Goal: Task Accomplishment & Management: Manage account settings

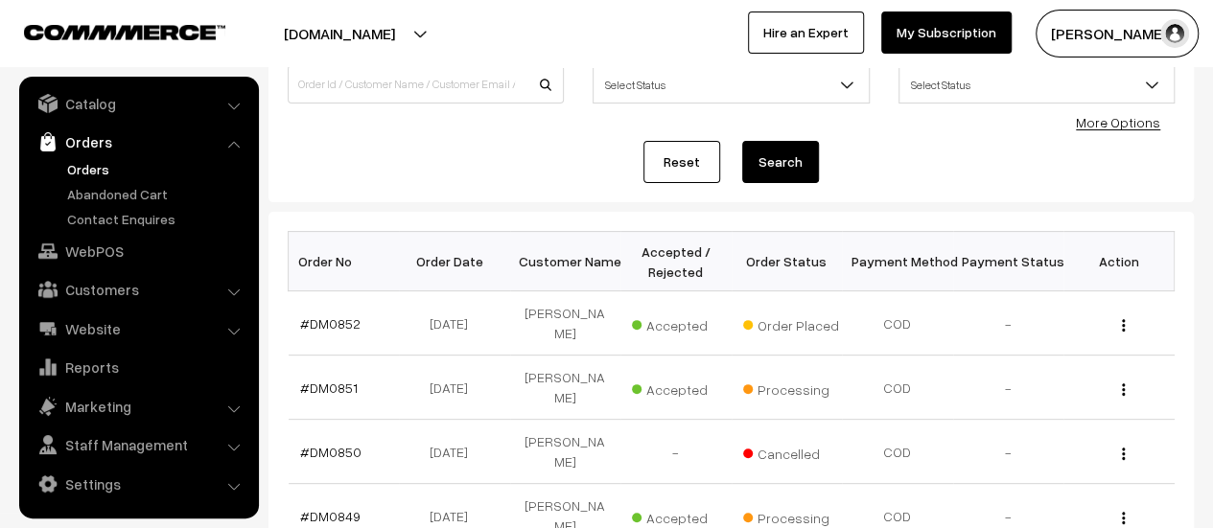
scroll to position [171, 0]
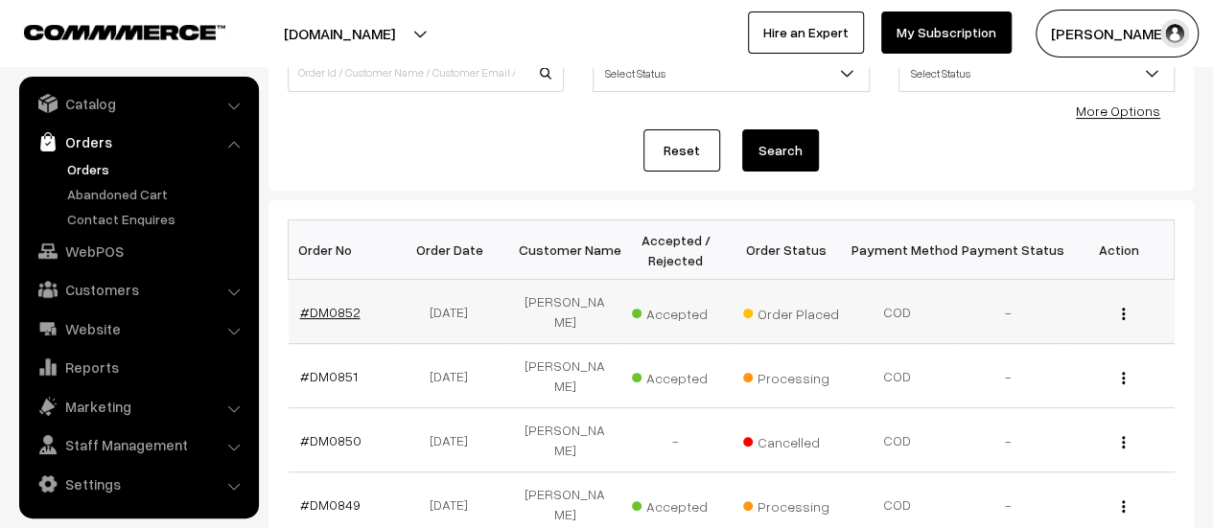
click at [326, 312] on link "#DM0852" at bounding box center [330, 312] width 60 height 16
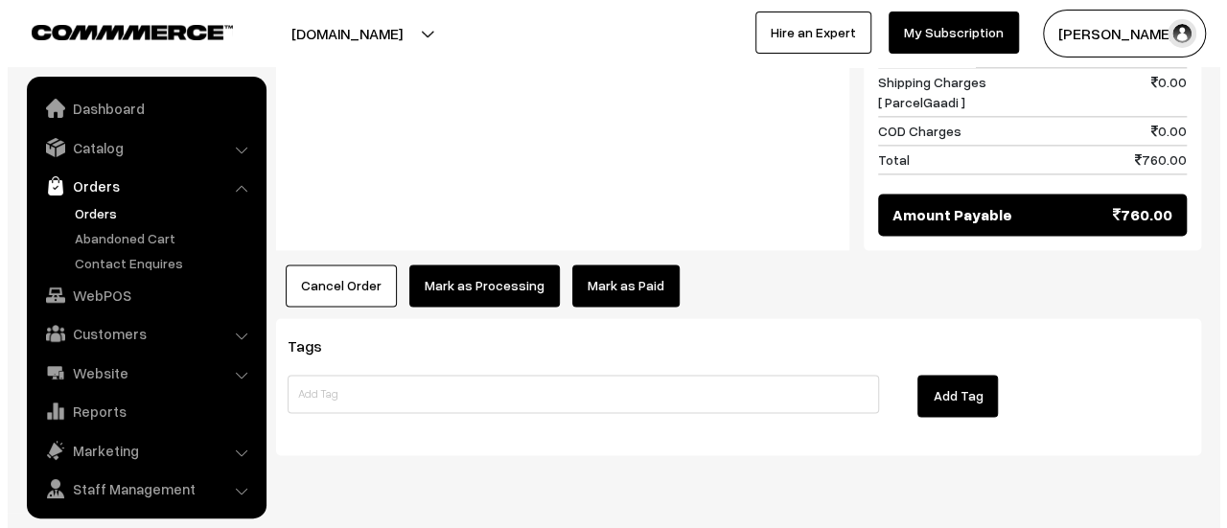
scroll to position [44, 0]
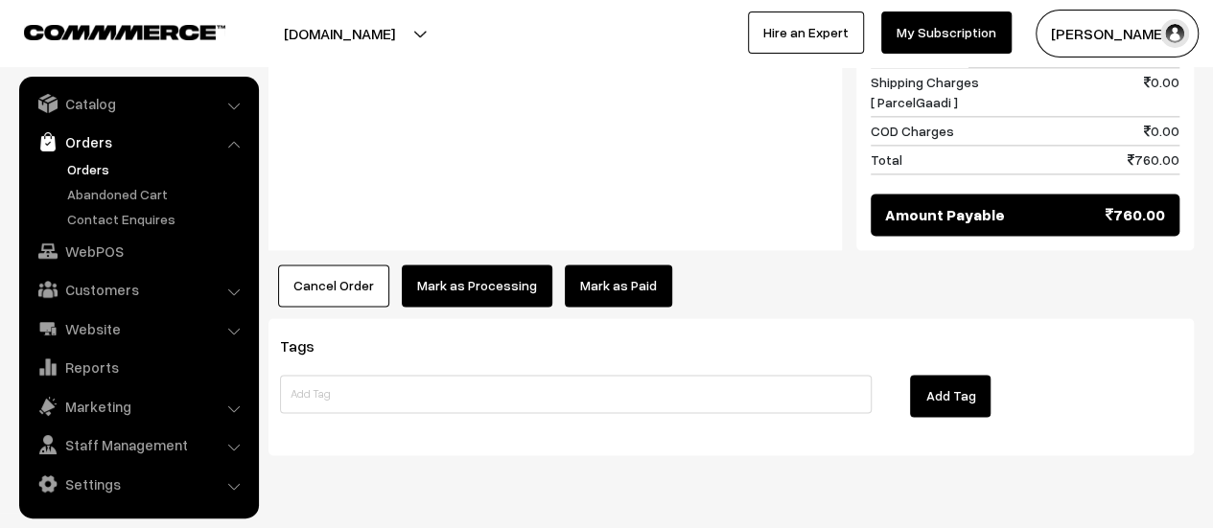
click at [483, 265] on button "Mark as Processing" at bounding box center [477, 286] width 150 height 42
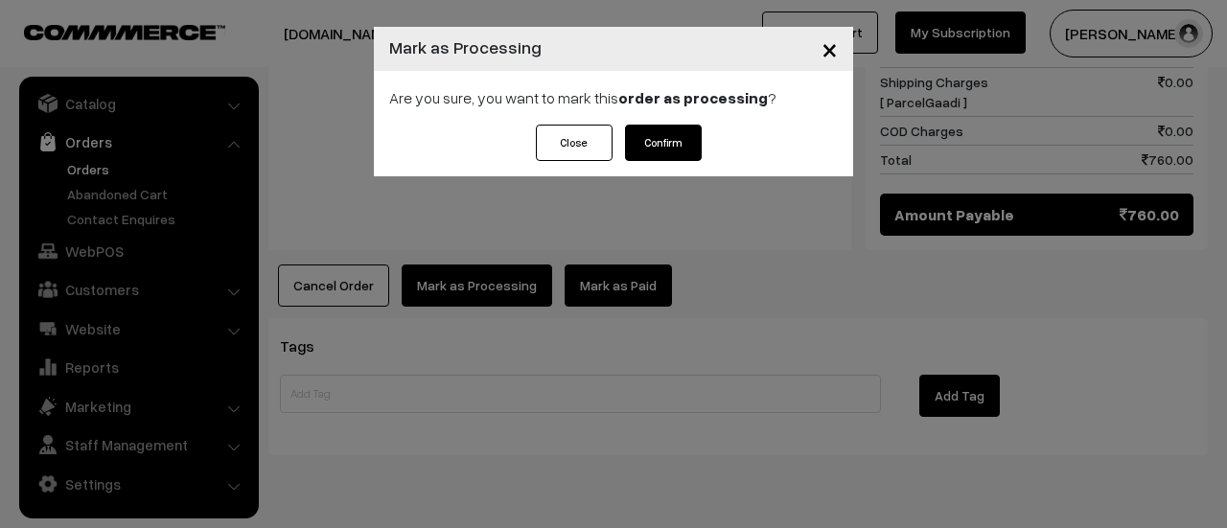
click at [660, 150] on button "Confirm" at bounding box center [663, 143] width 77 height 36
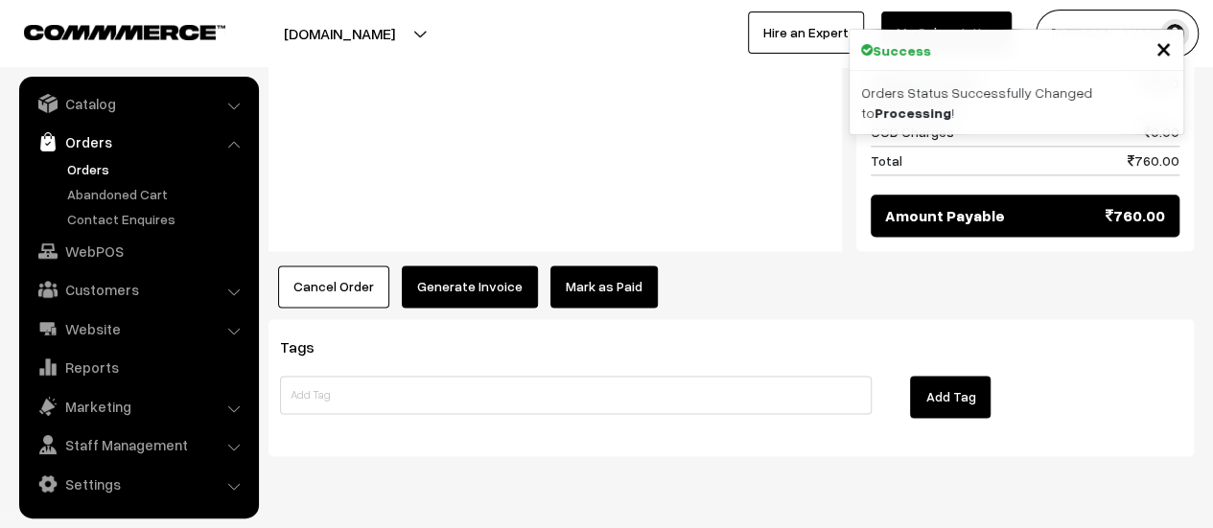
scroll to position [1167, 0]
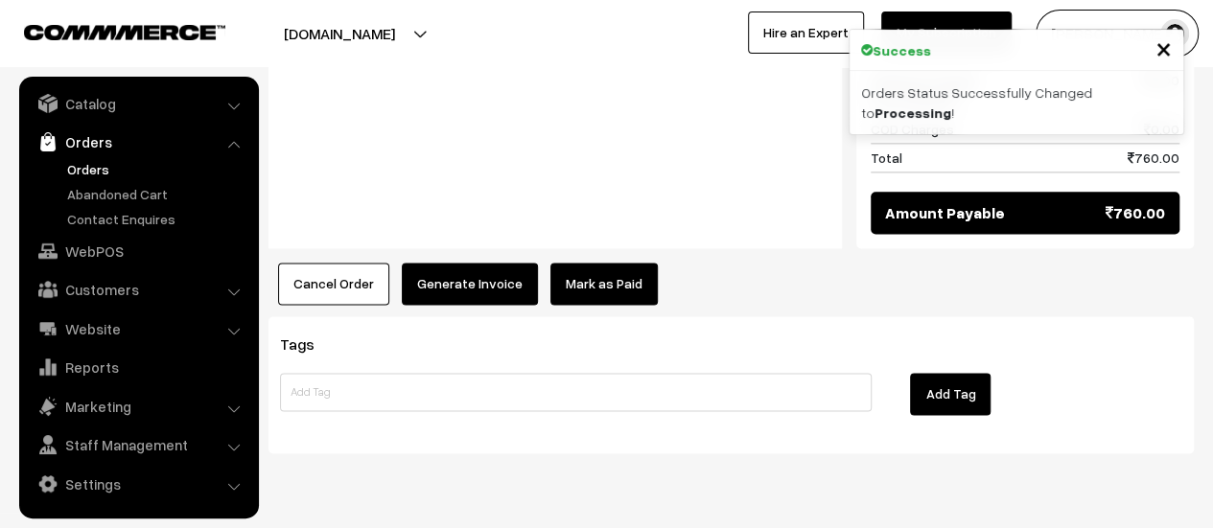
click at [442, 263] on button "Generate Invoice" at bounding box center [470, 284] width 136 height 42
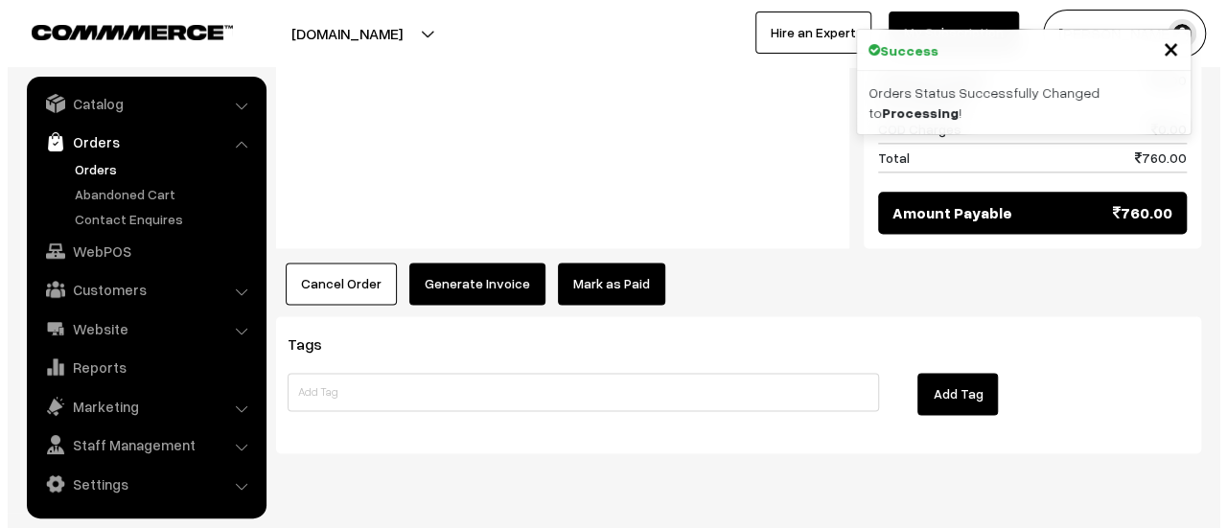
scroll to position [1169, 0]
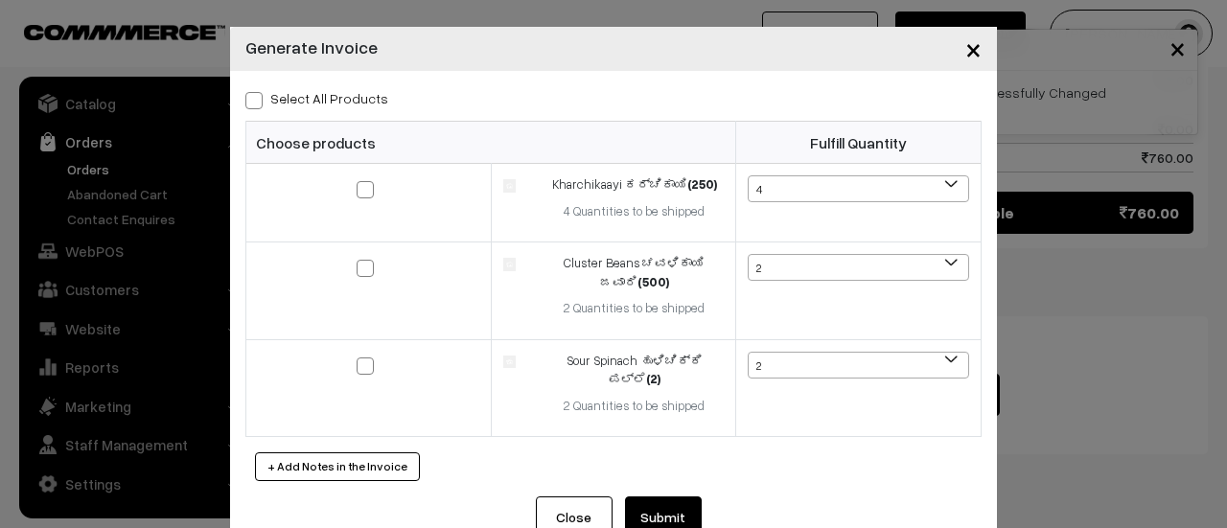
click at [247, 98] on span at bounding box center [253, 100] width 17 height 17
click at [247, 98] on input "Select All Products" at bounding box center [251, 97] width 12 height 12
checkbox input "true"
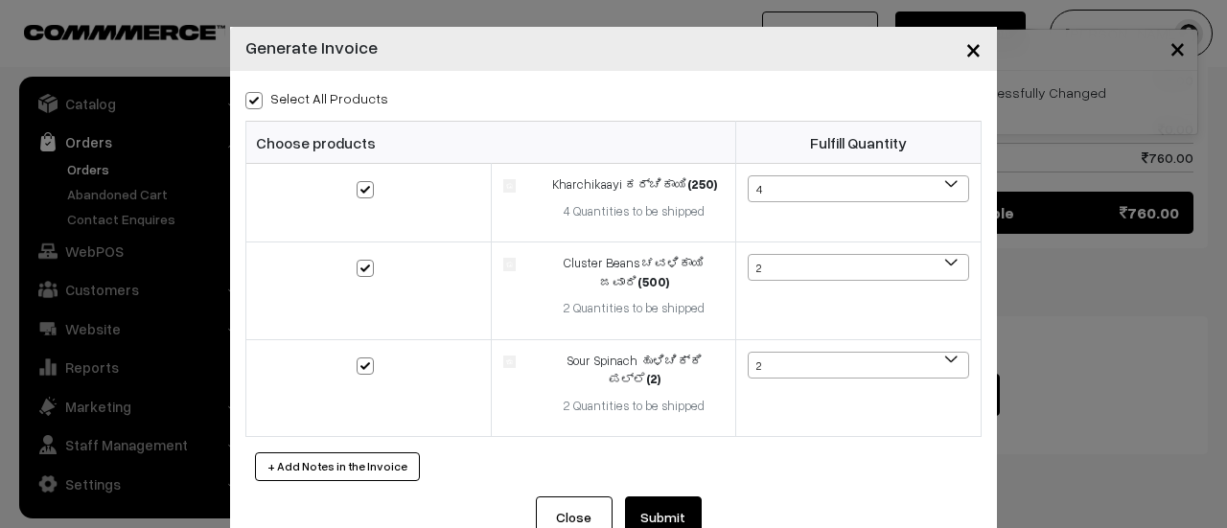
checkbox input "true"
click at [663, 497] on button "Submit" at bounding box center [663, 518] width 77 height 42
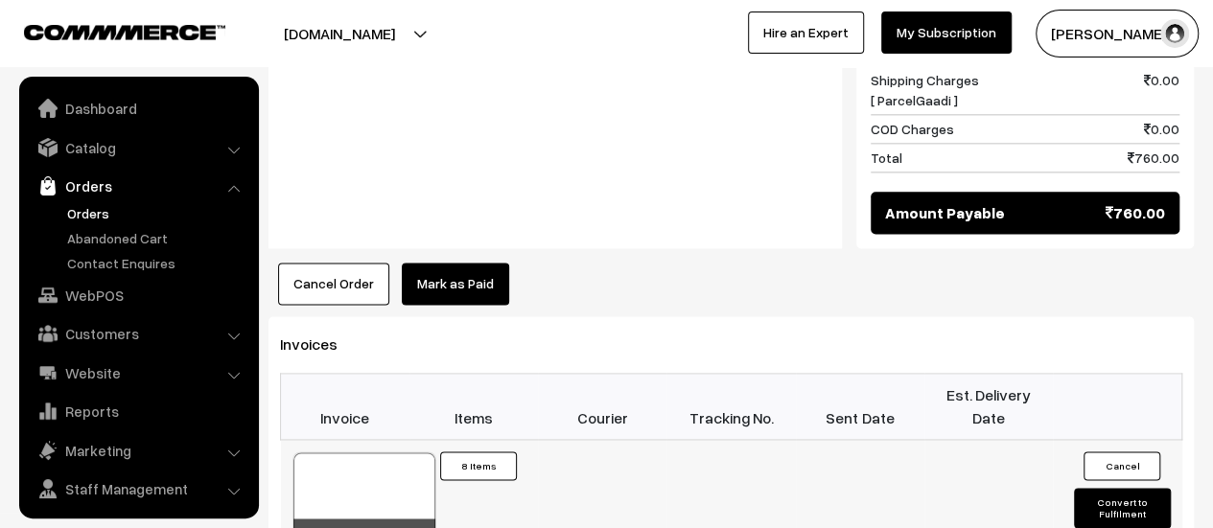
scroll to position [44, 0]
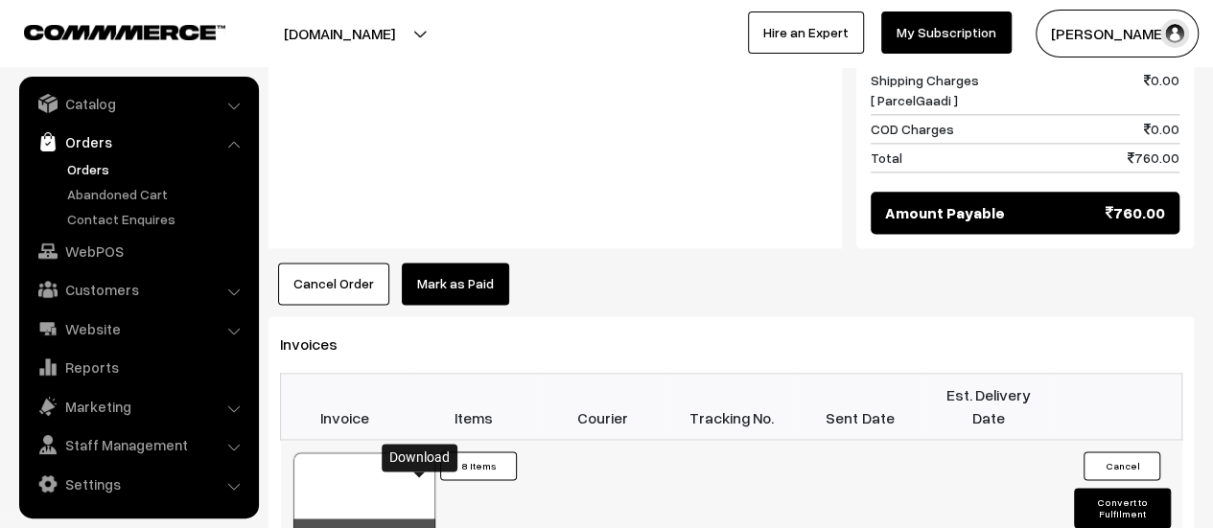
click at [420, 527] on icon at bounding box center [420, 536] width 12 height 12
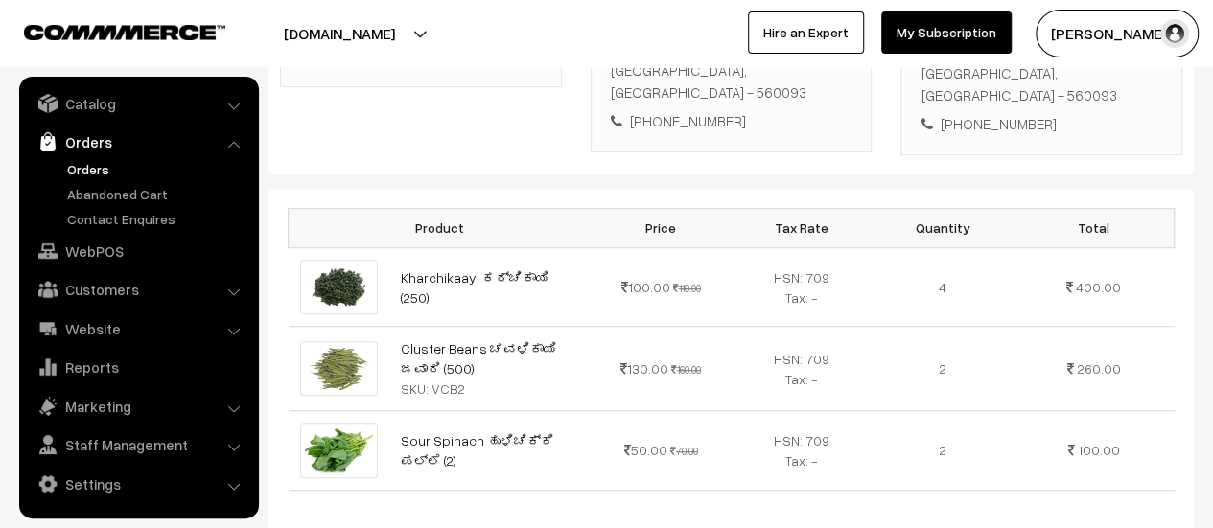
scroll to position [463, 0]
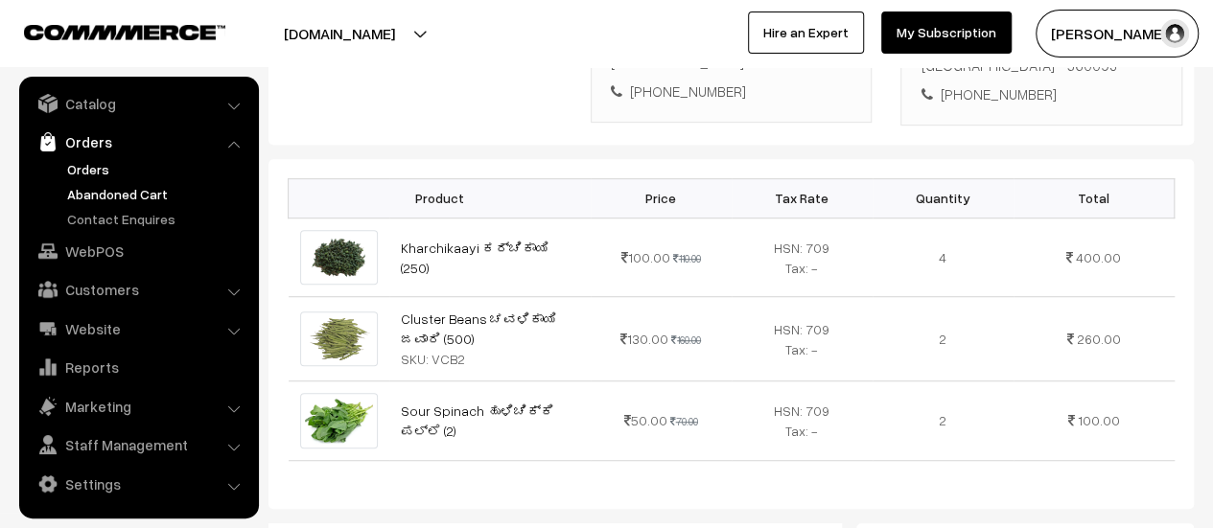
click at [141, 185] on link "Abandoned Cart" at bounding box center [157, 194] width 190 height 20
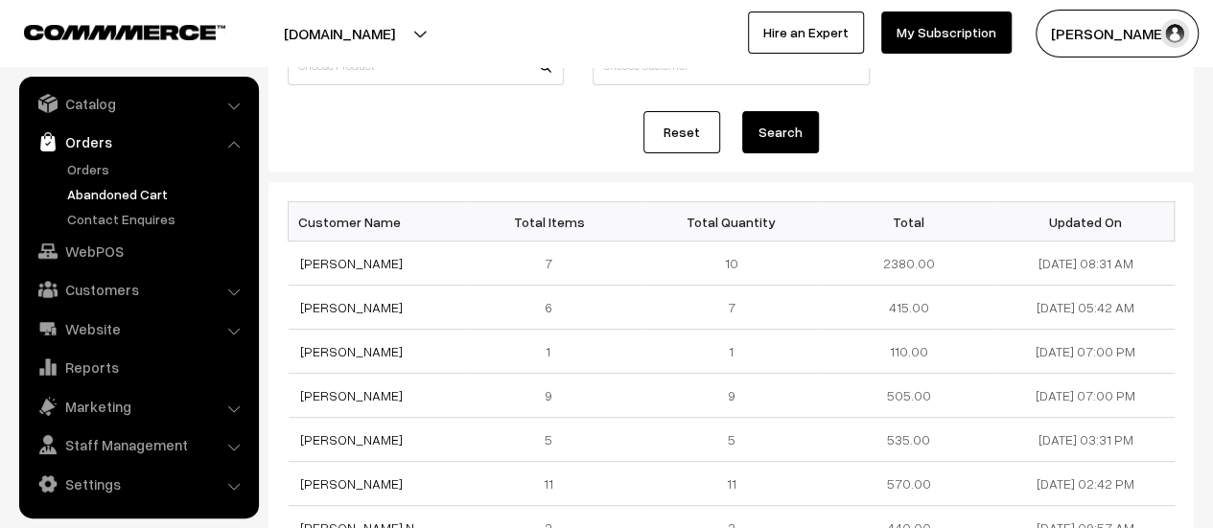
scroll to position [175, 0]
